Goal: Transaction & Acquisition: Subscribe to service/newsletter

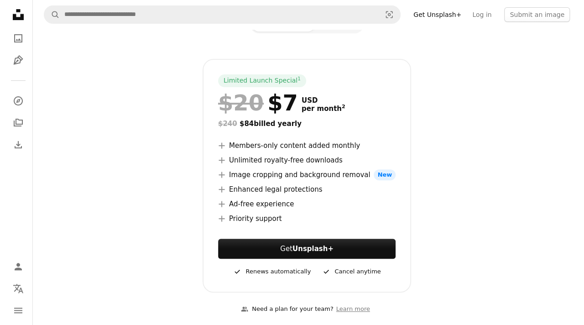
scroll to position [118, 0]
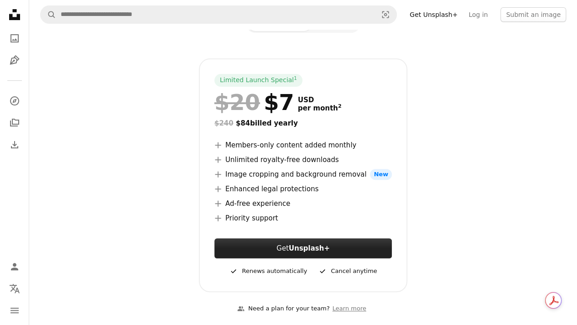
click at [268, 248] on button "Get Unsplash+" at bounding box center [302, 248] width 177 height 20
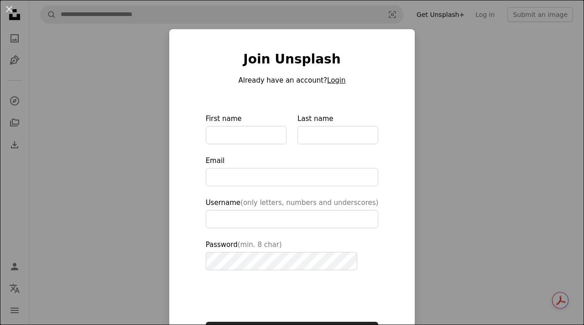
click at [327, 83] on button "Login" at bounding box center [336, 80] width 18 height 11
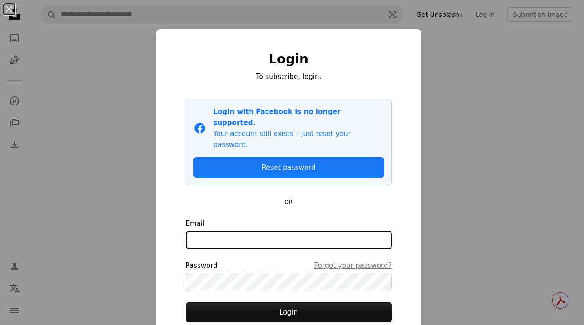
click at [228, 231] on input "Email" at bounding box center [289, 240] width 206 height 18
type input "**********"
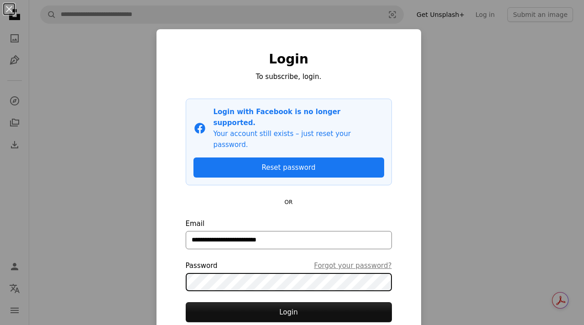
click at [186, 302] on button "Login" at bounding box center [289, 312] width 206 height 20
